Goal: Register for event/course

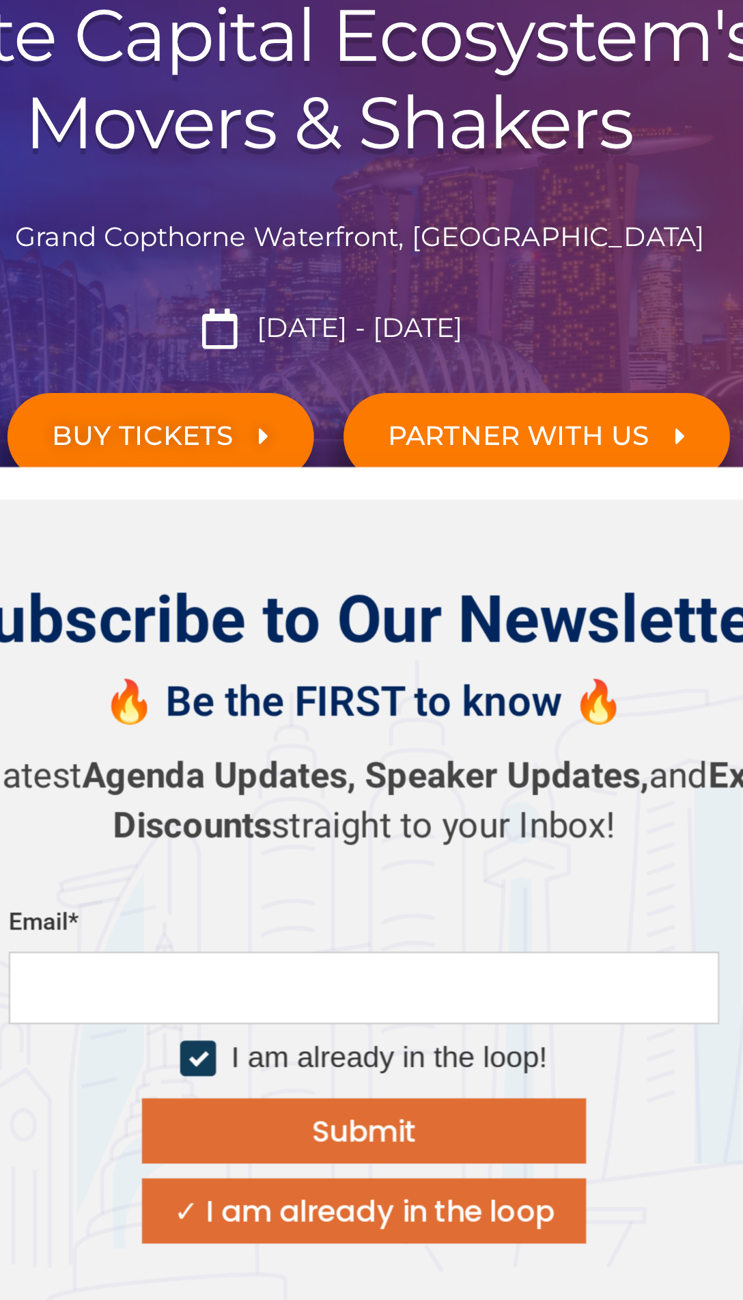
click at [309, 735] on div at bounding box center [311, 732] width 9 height 9
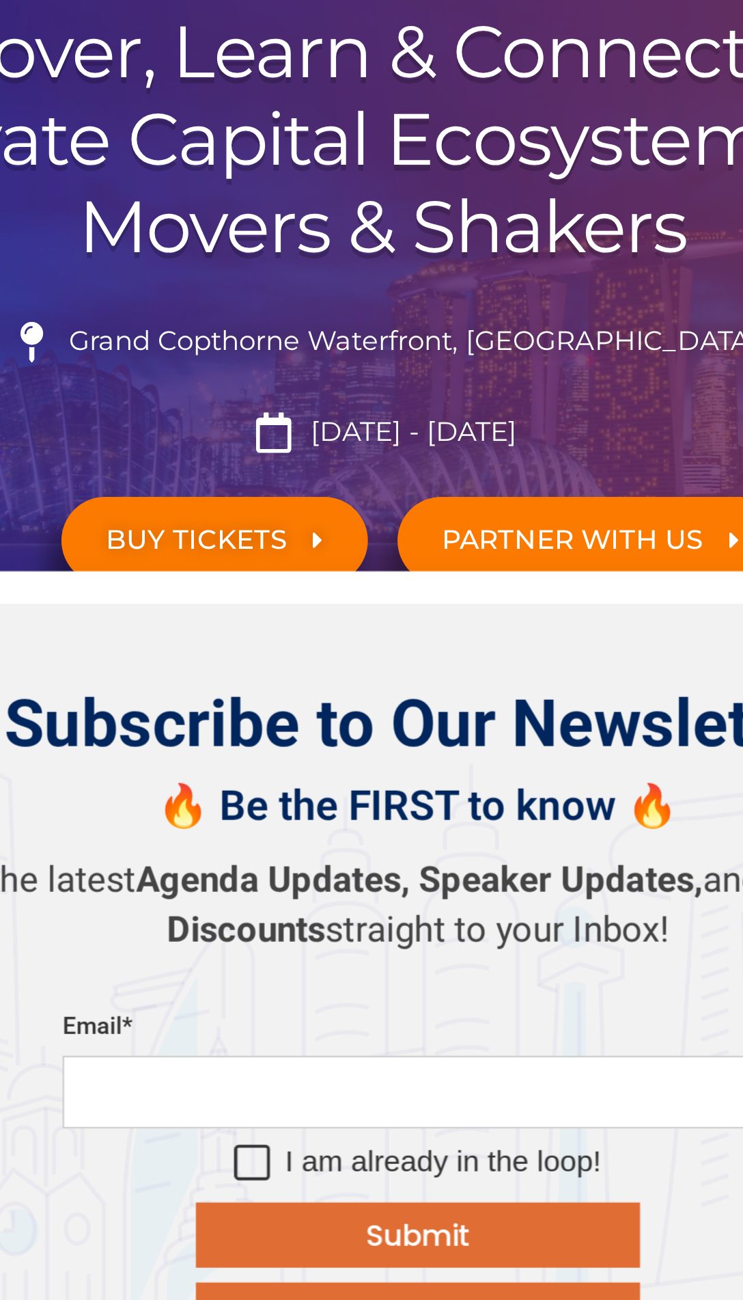
click at [420, 508] on span "FREE PASSES FOR LPs" at bounding box center [367, 508] width 140 height 13
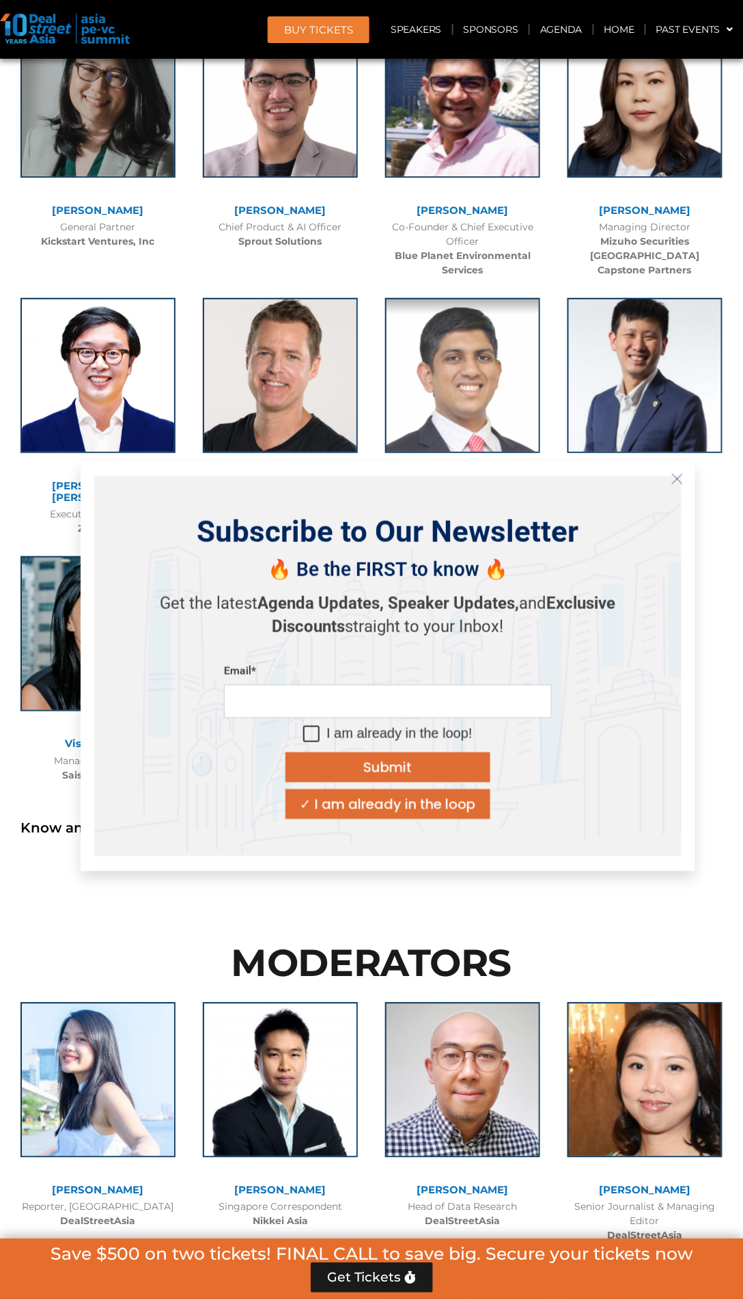
scroll to position [6540, 0]
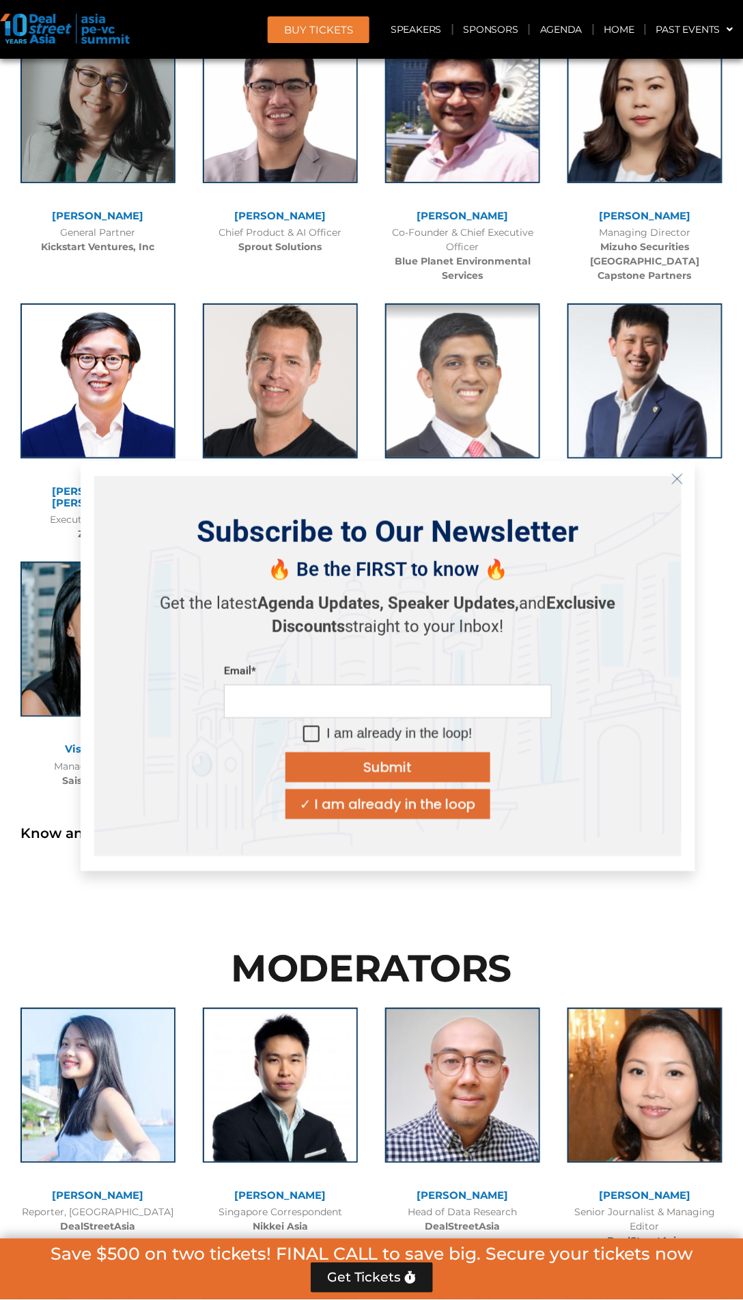
click at [678, 490] on button "Close" at bounding box center [678, 479] width 22 height 22
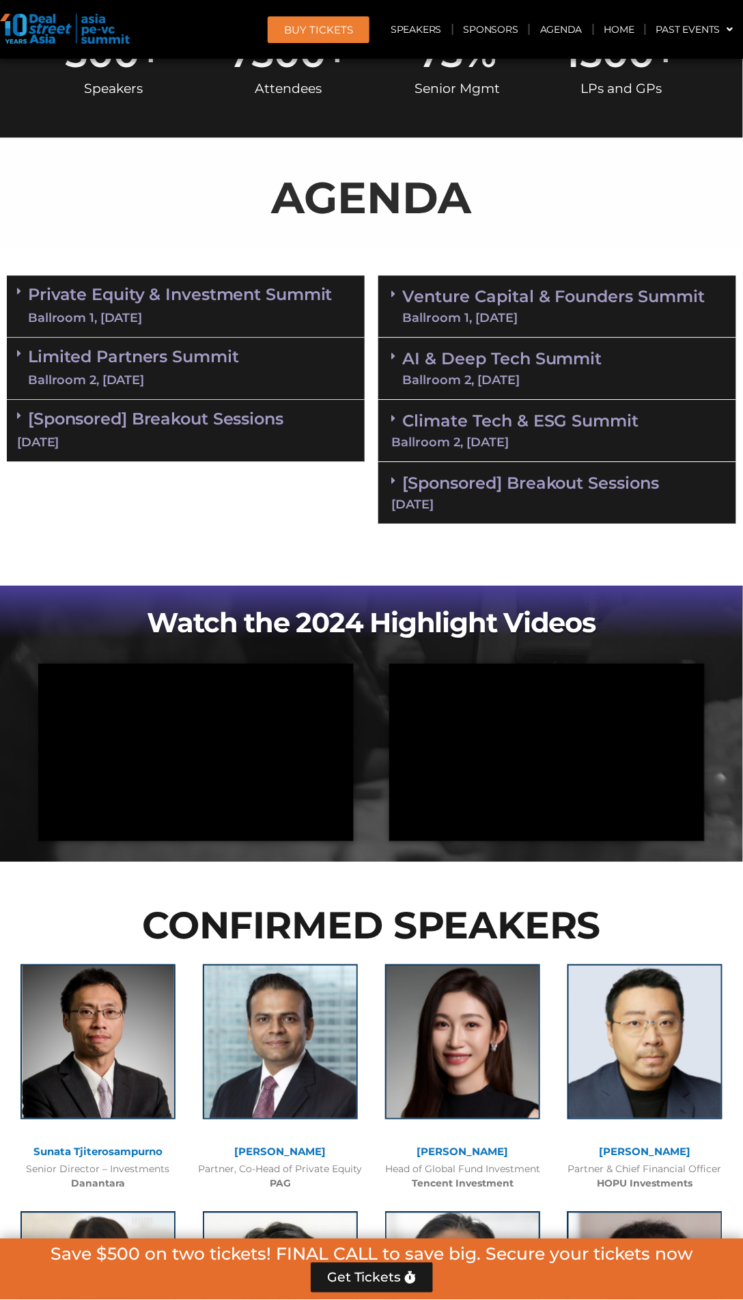
scroll to position [0, 0]
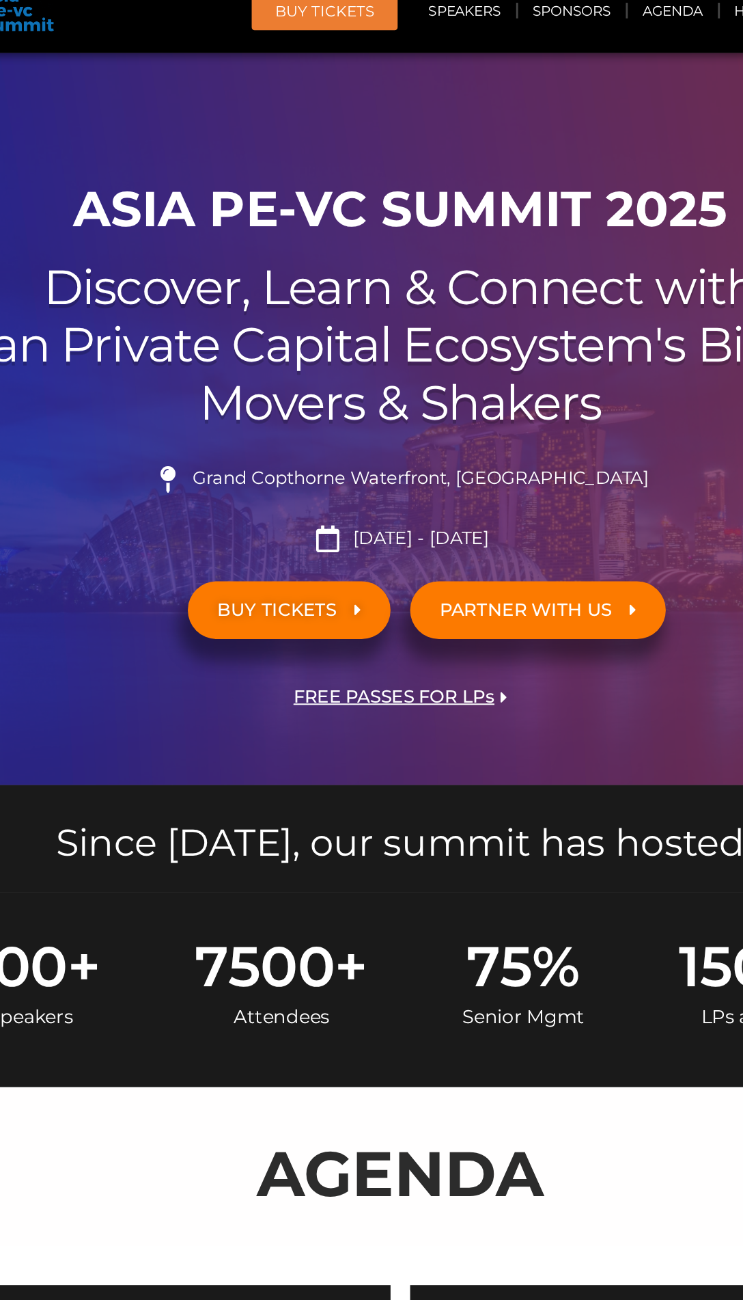
click at [393, 526] on link "FREE PASSES FOR LPs" at bounding box center [372, 508] width 190 height 40
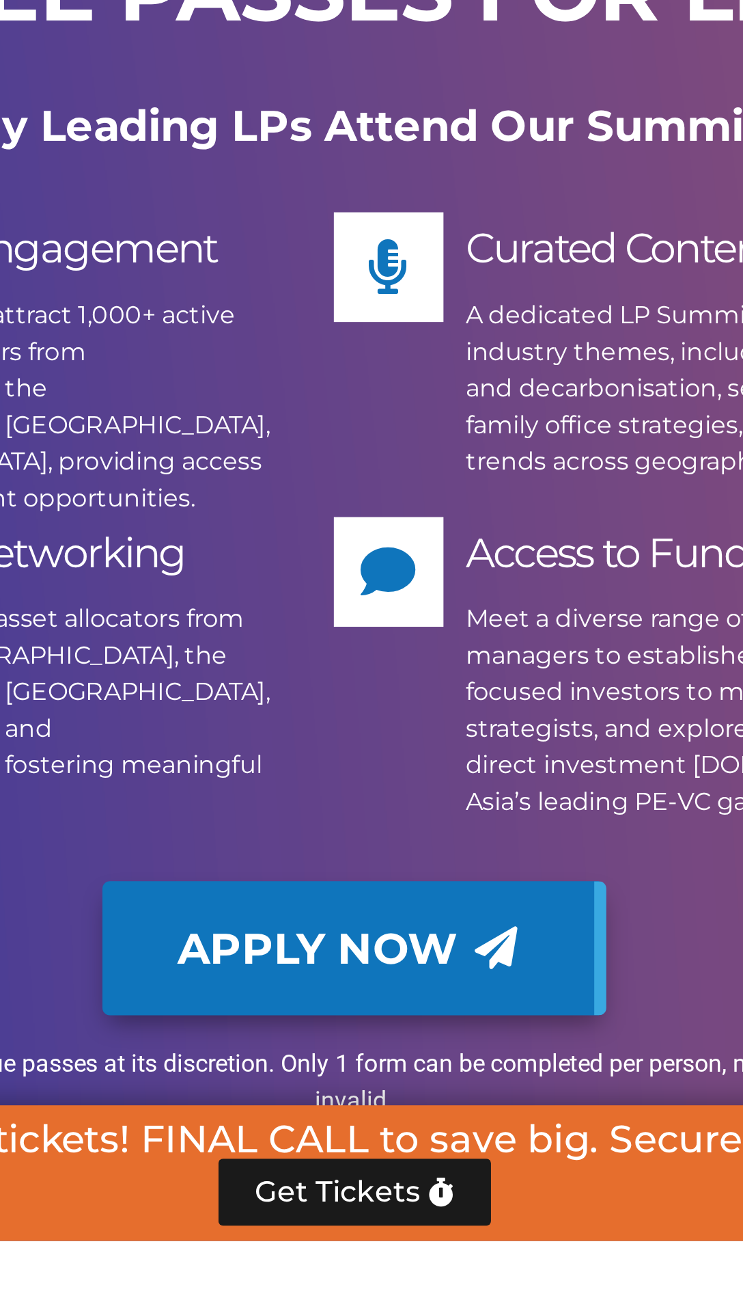
scroll to position [9866, 0]
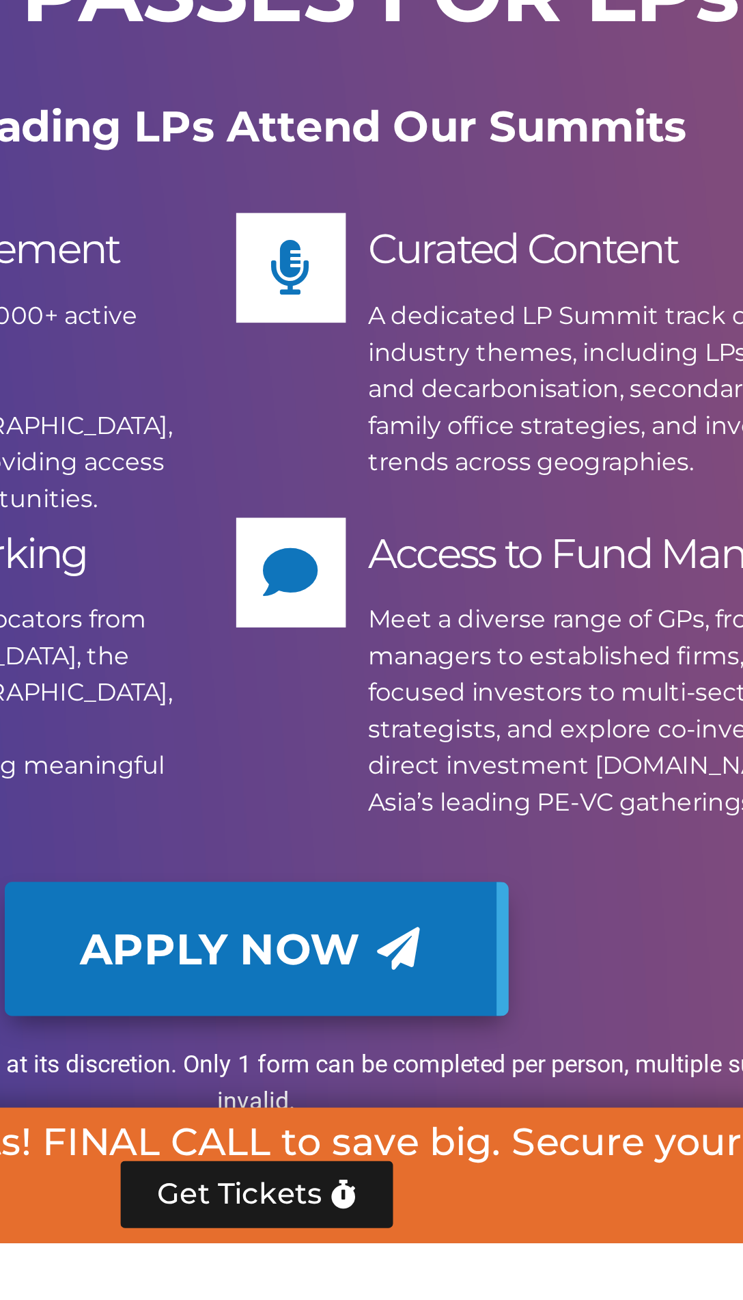
click at [426, 1177] on span "Apply Now" at bounding box center [369, 1167] width 152 height 19
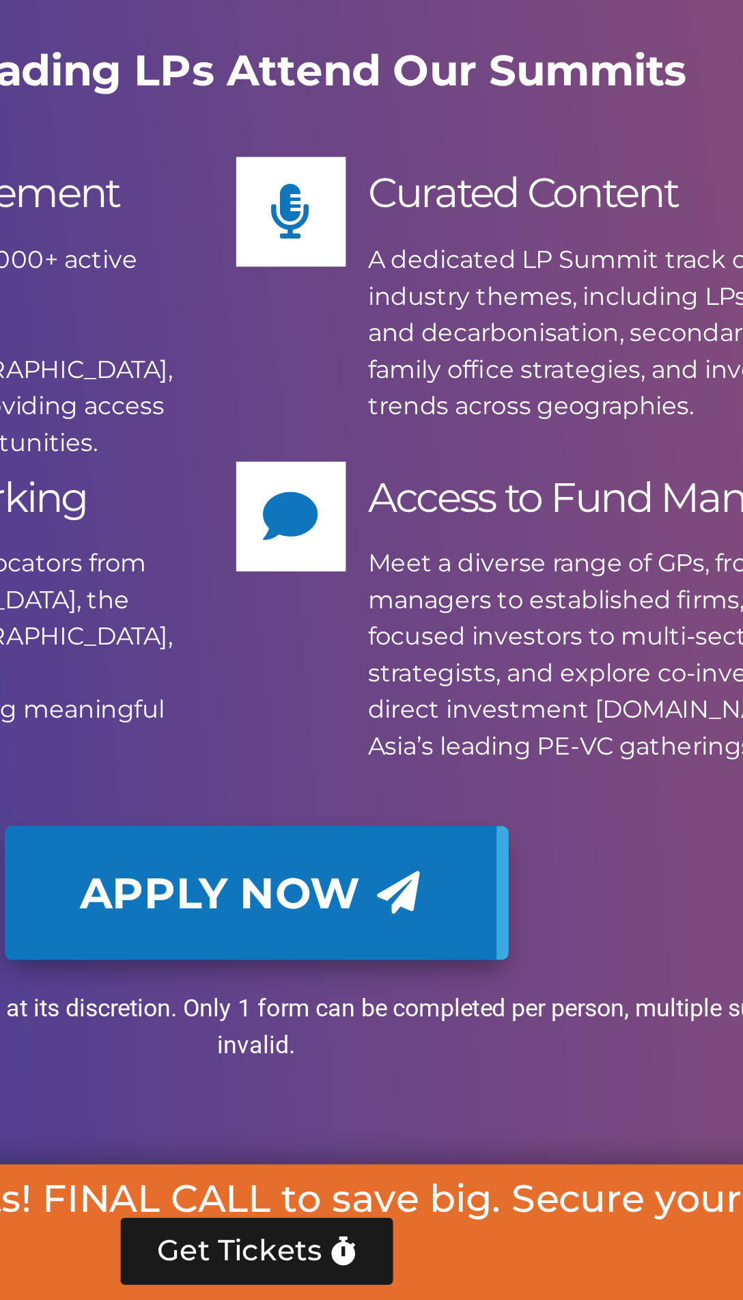
click at [441, 1123] on icon at bounding box center [435, 1117] width 19 height 19
